Goal: Register for event/course

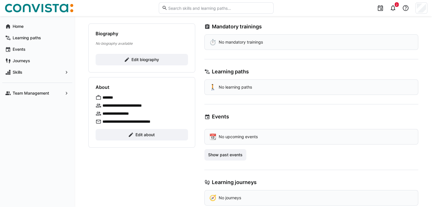
scroll to position [81, 0]
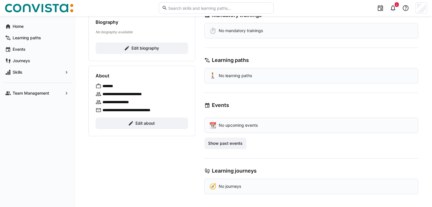
click at [139, 91] on p "**********" at bounding box center [131, 94] width 57 height 6
click at [97, 94] on eds-icon at bounding box center [99, 94] width 6 height 6
click at [100, 101] on eds-icon at bounding box center [99, 102] width 6 height 6
click at [99, 93] on eds-icon at bounding box center [99, 94] width 6 height 6
click at [99, 101] on eds-icon at bounding box center [99, 102] width 6 height 6
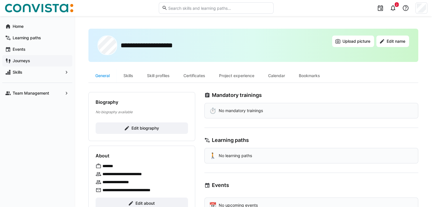
scroll to position [0, 0]
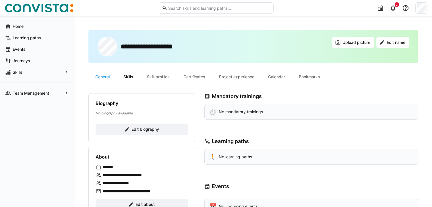
click at [130, 78] on div "Skills" at bounding box center [129, 77] width 24 height 14
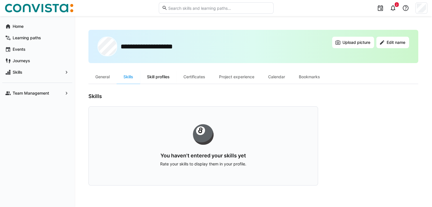
click at [155, 75] on div "Skill profiles" at bounding box center [158, 77] width 36 height 14
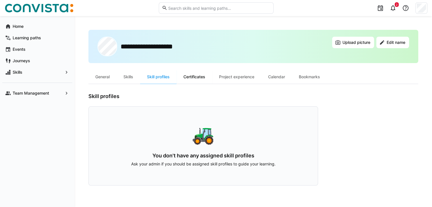
click at [196, 77] on div "Certificates" at bounding box center [195, 77] width 36 height 14
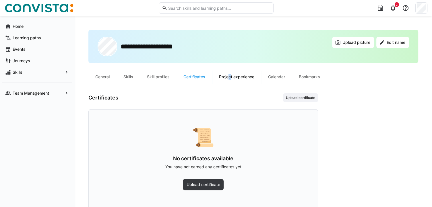
click at [230, 77] on div "Project experience" at bounding box center [236, 77] width 49 height 14
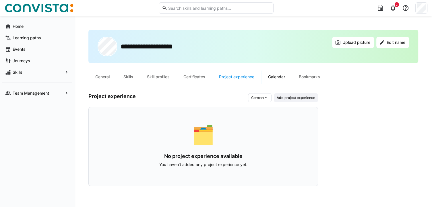
click at [278, 78] on div "Calendar" at bounding box center [276, 77] width 31 height 14
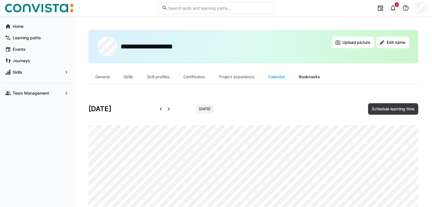
click at [311, 78] on div "Bookmarks" at bounding box center [309, 77] width 35 height 14
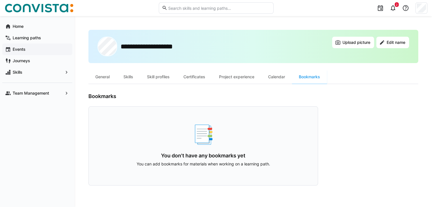
click at [39, 50] on span "Events" at bounding box center [41, 50] width 58 height 6
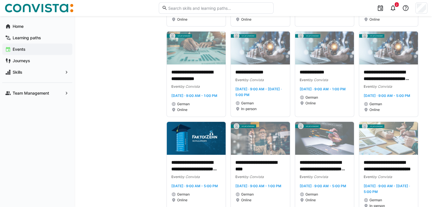
scroll to position [1780, 0]
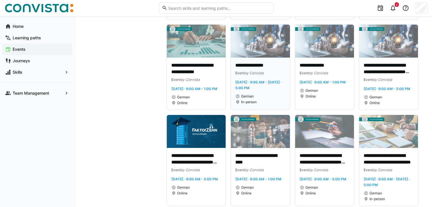
click at [265, 105] on div "In-person" at bounding box center [260, 102] width 50 height 5
click at [252, 69] on p "**********" at bounding box center [260, 65] width 50 height 7
